Goal: Information Seeking & Learning: Learn about a topic

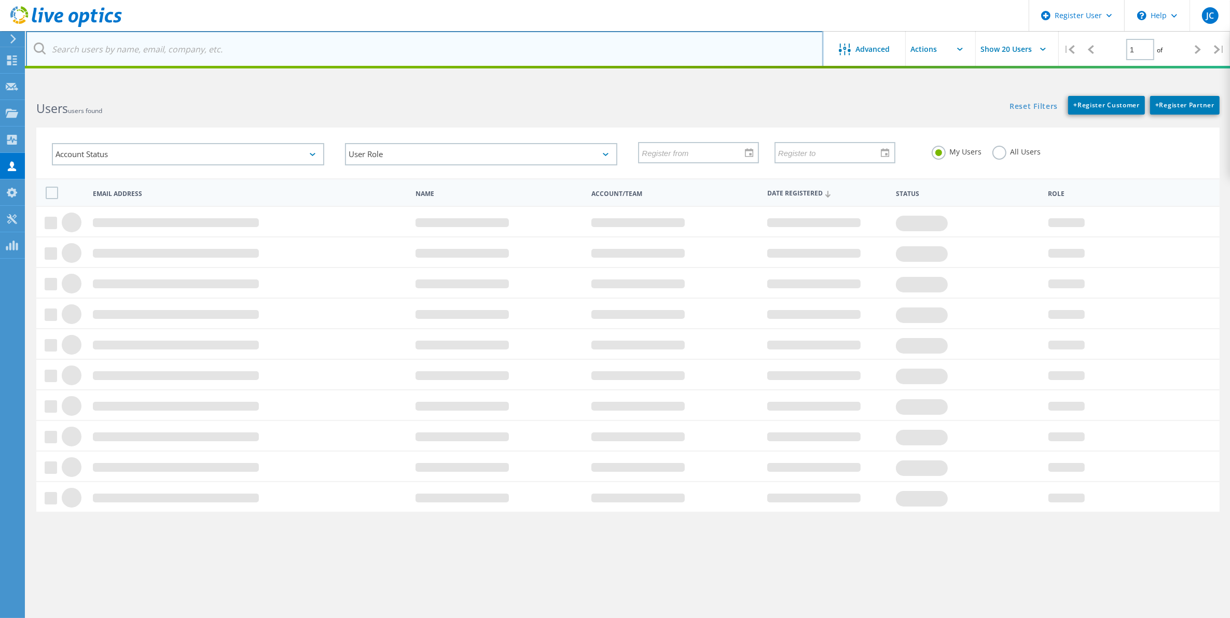
drag, startPoint x: 213, startPoint y: 49, endPoint x: 268, endPoint y: 62, distance: 57.0
click at [213, 49] on input "text" at bounding box center [424, 49] width 797 height 36
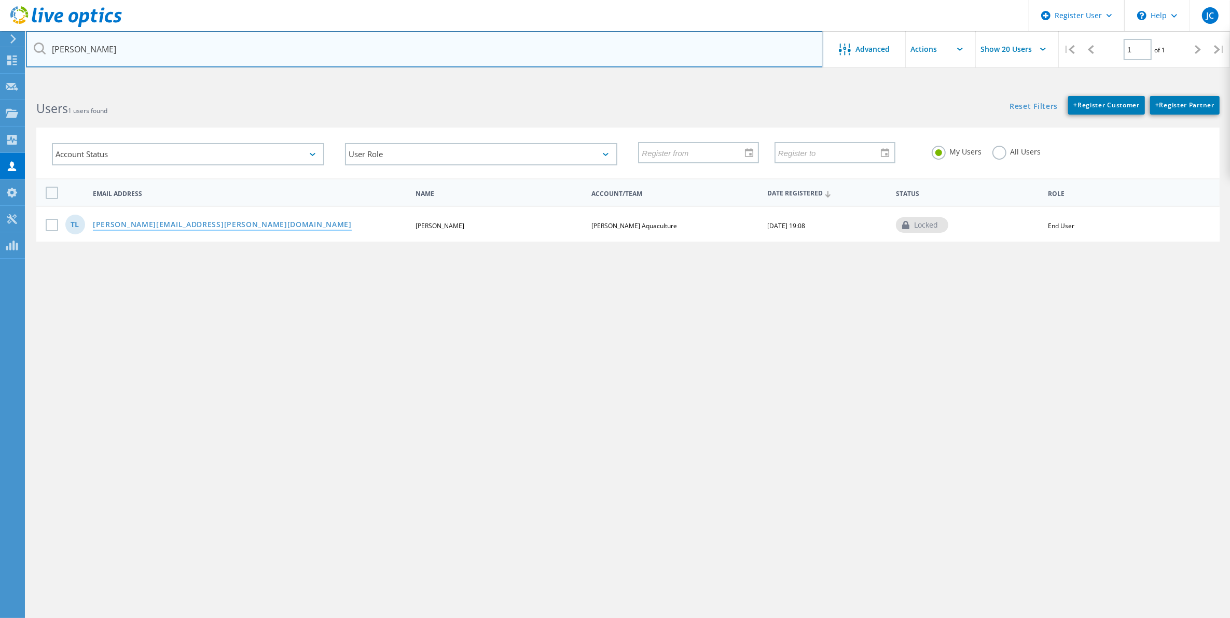
type input "[PERSON_NAME]"
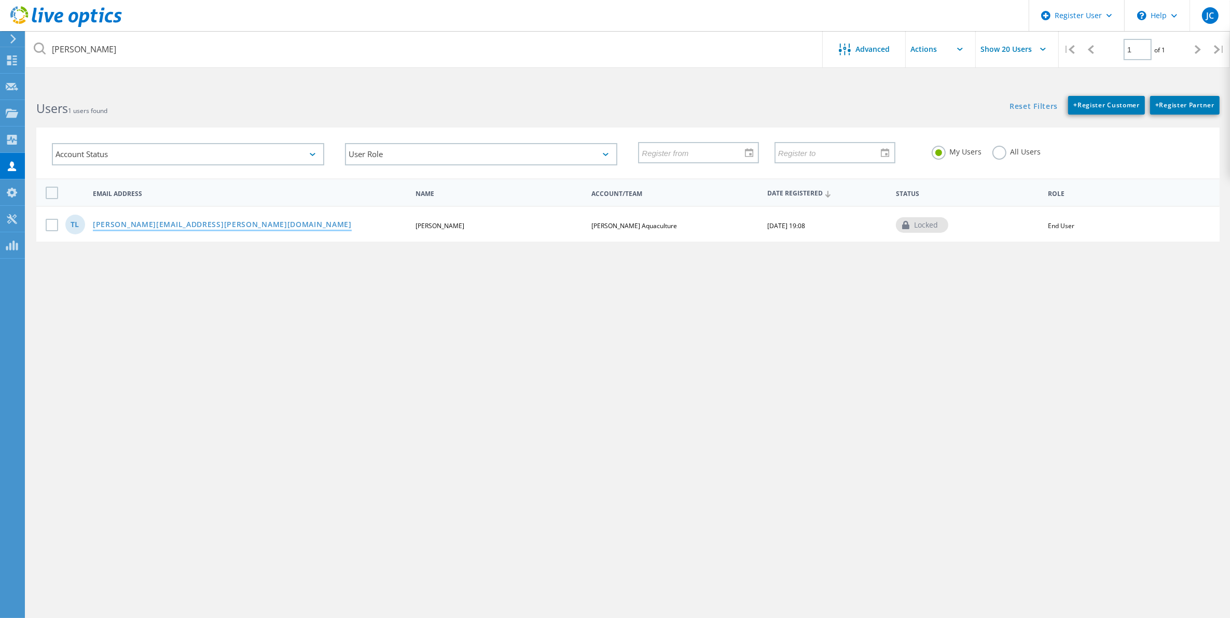
click at [104, 227] on link "[PERSON_NAME][EMAIL_ADDRESS][PERSON_NAME][DOMAIN_NAME]" at bounding box center [222, 225] width 259 height 9
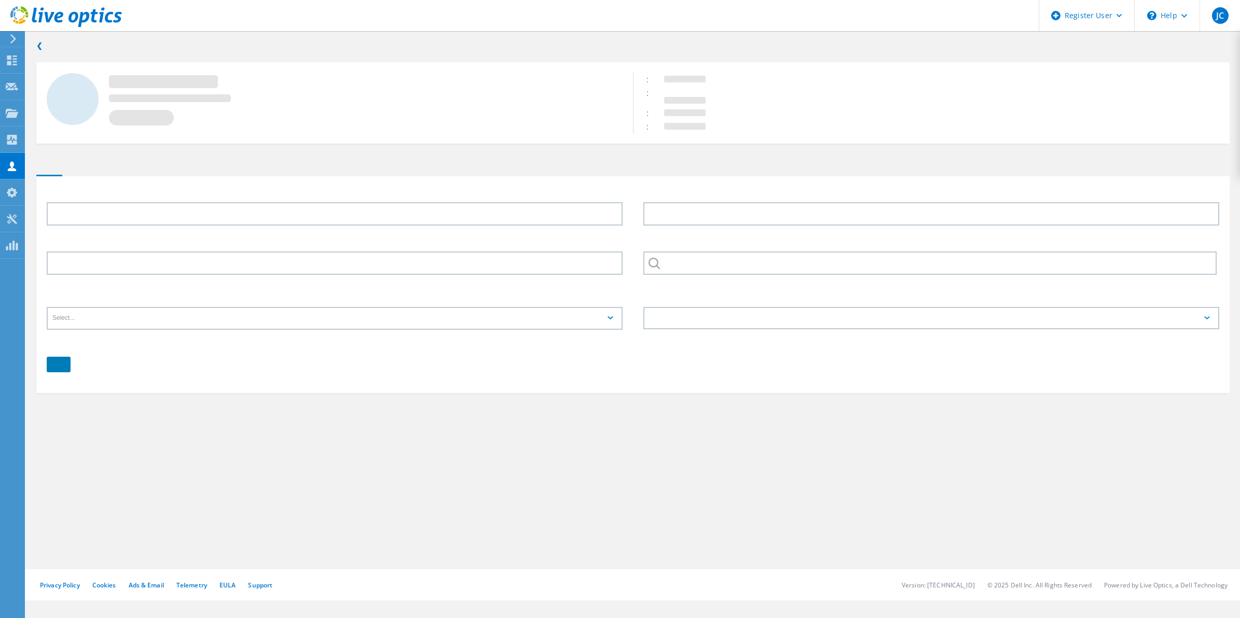
type input "[PERSON_NAME]"
type input "Lamb"
type input "[PERSON_NAME] Aquaculture"
type input "English"
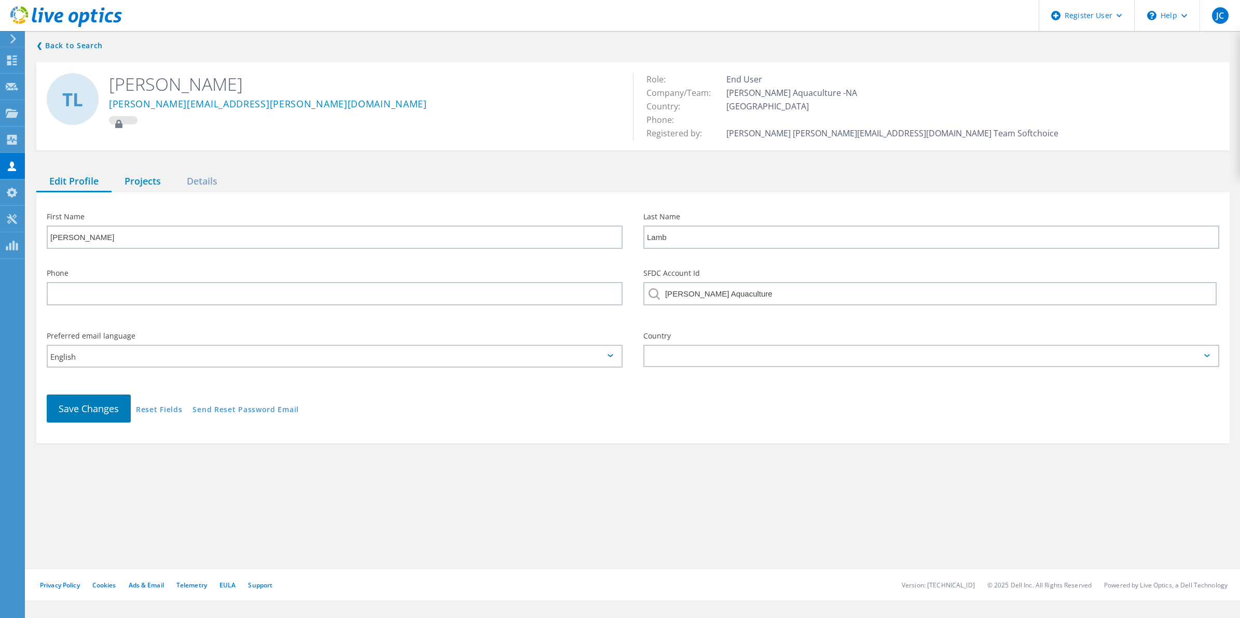
click at [144, 173] on div "Projects" at bounding box center [143, 181] width 62 height 21
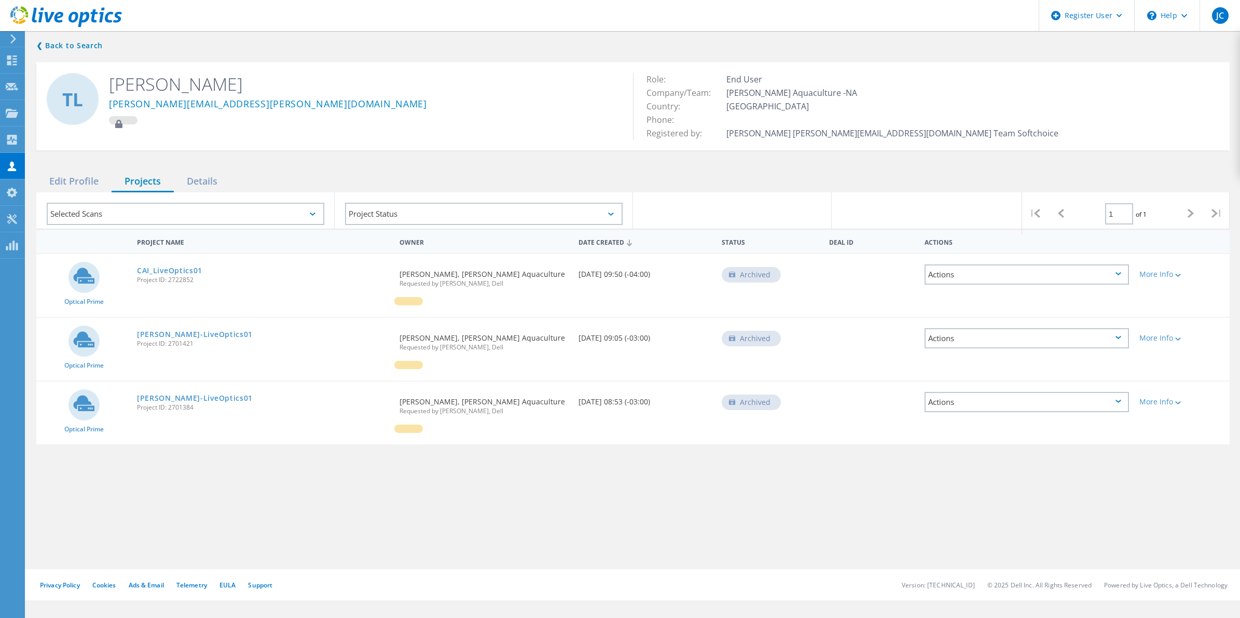
click at [175, 278] on span "Project ID: 2722852" at bounding box center [263, 280] width 252 height 6
click at [177, 267] on link "CAI_LiveOptics01" at bounding box center [169, 270] width 65 height 7
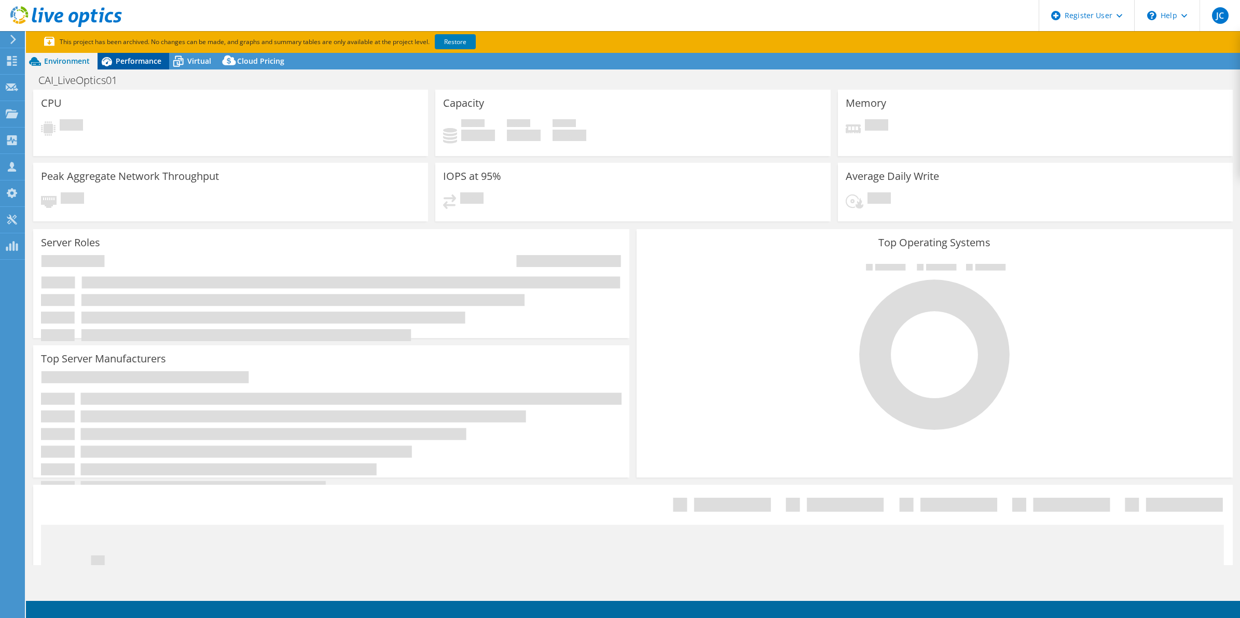
select select "[GEOGRAPHIC_DATA]"
select select "USD"
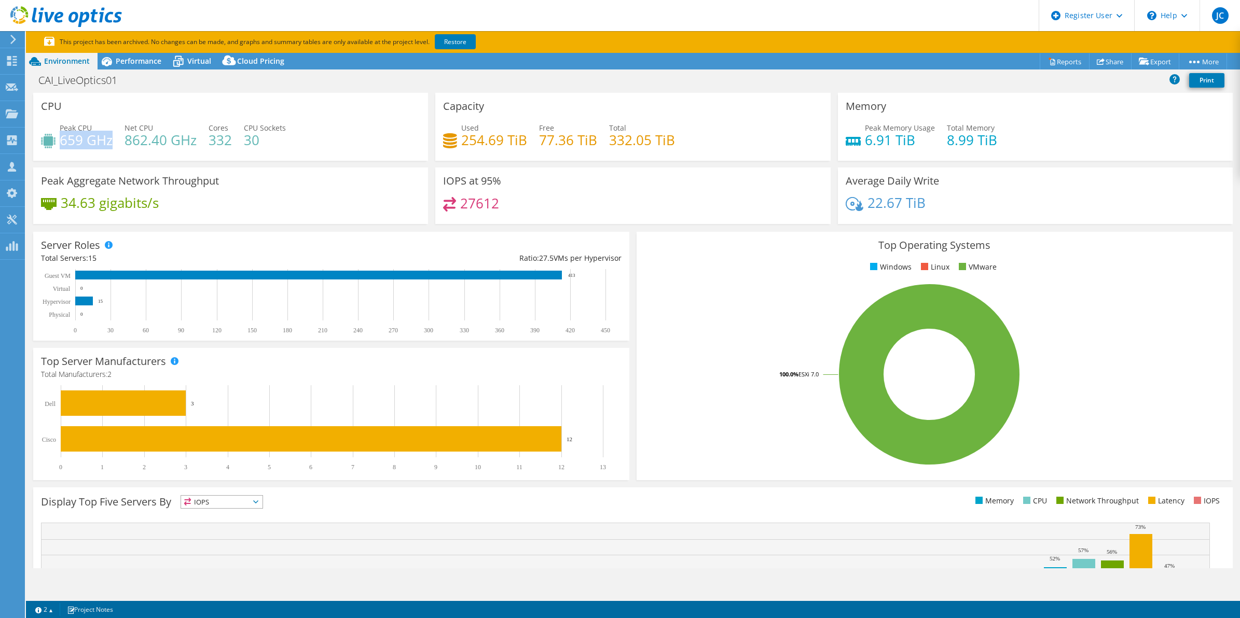
drag, startPoint x: 61, startPoint y: 141, endPoint x: 110, endPoint y: 141, distance: 48.8
click at [110, 141] on h4 "659 GHz" at bounding box center [86, 139] width 53 height 11
drag, startPoint x: 112, startPoint y: 141, endPoint x: 135, endPoint y: 143, distance: 22.9
click at [135, 143] on h4 "862.40 GHz" at bounding box center [161, 139] width 72 height 11
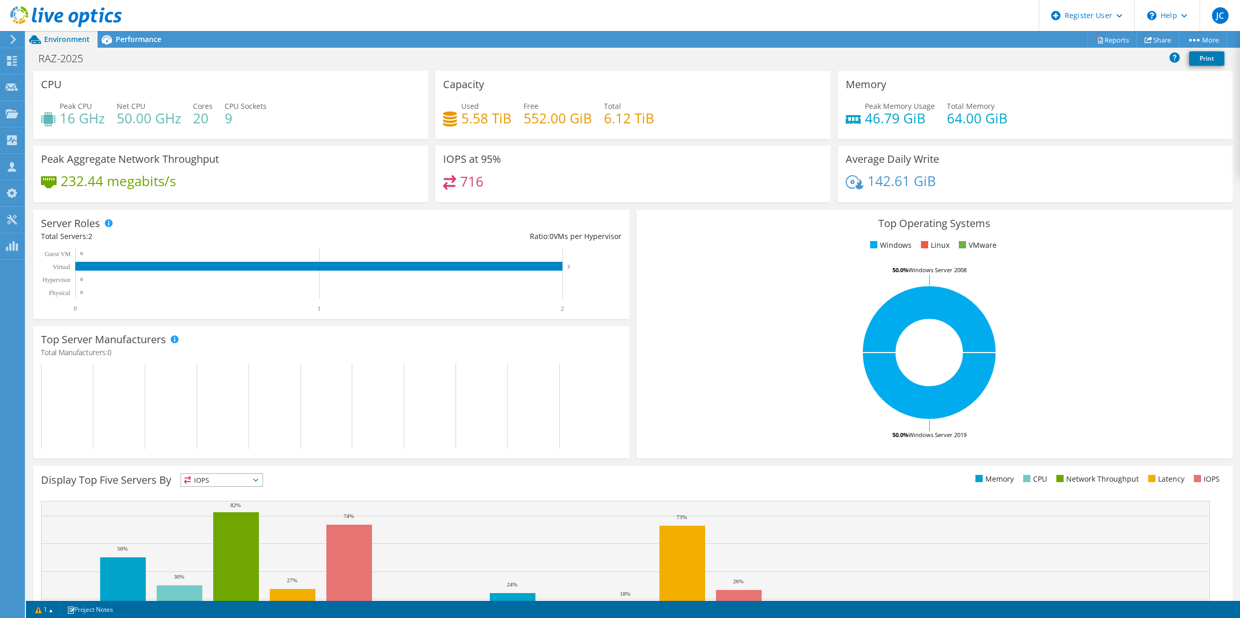
click at [115, 32] on div at bounding box center [61, 17] width 122 height 35
click at [123, 37] on span "Performance" at bounding box center [139, 39] width 46 height 10
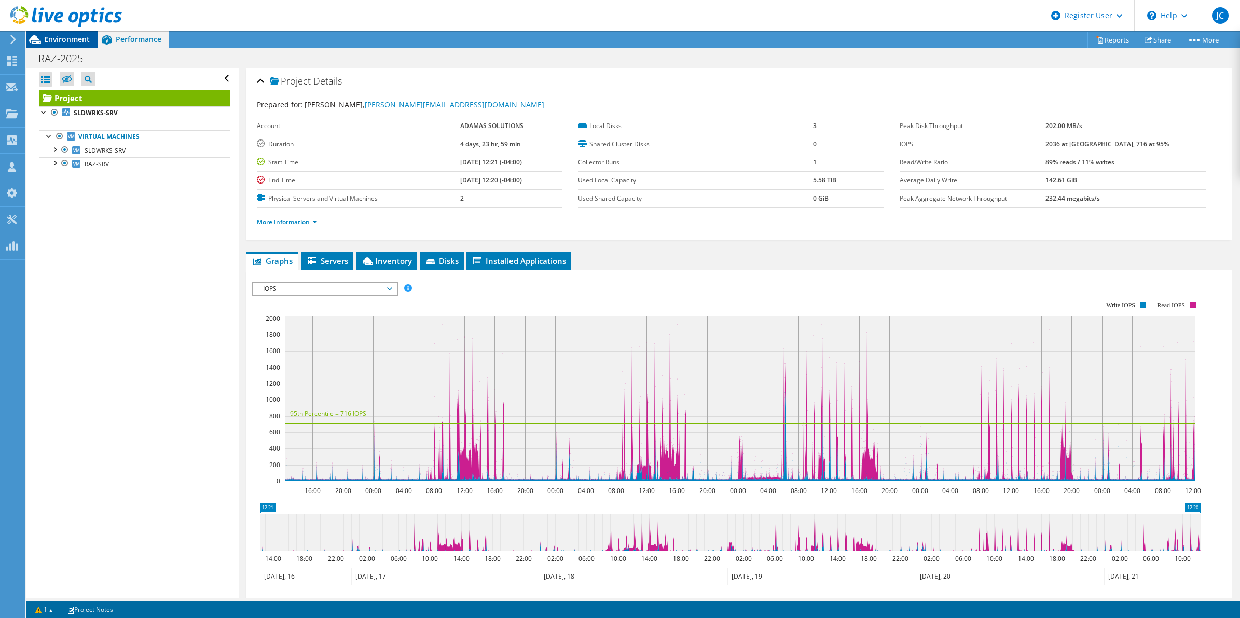
click at [64, 37] on span "Environment" at bounding box center [67, 39] width 46 height 10
